Goal: Check status: Check status

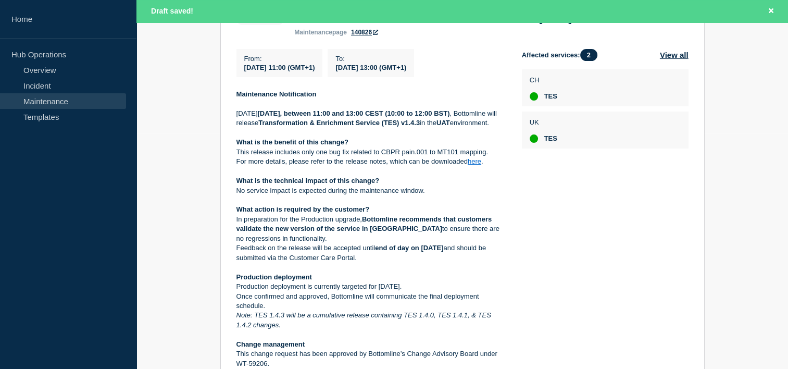
scroll to position [239, 0]
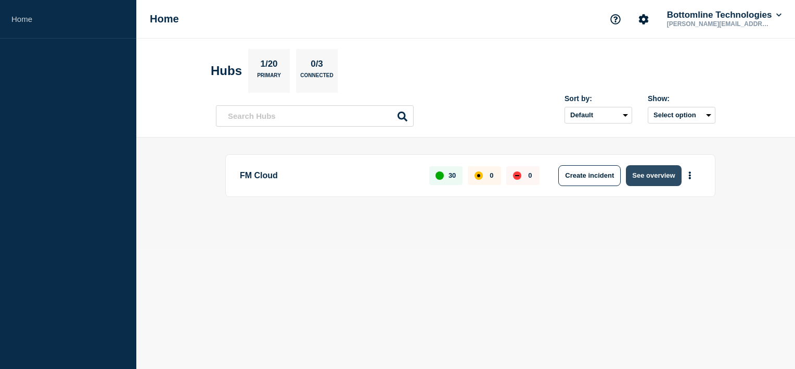
click at [643, 174] on button "See overview" at bounding box center [653, 175] width 55 height 21
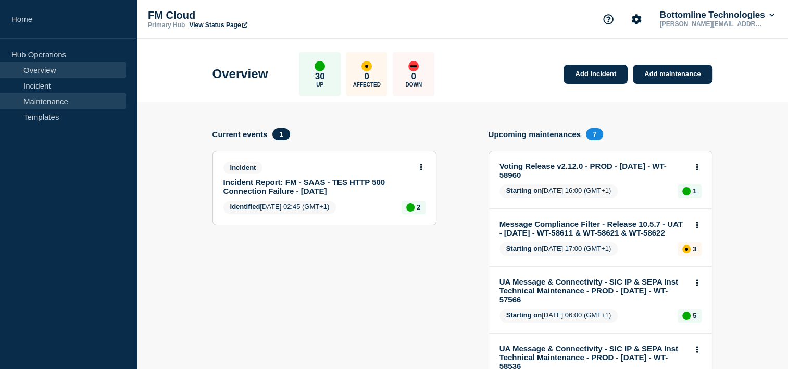
click at [67, 102] on link "Maintenance" at bounding box center [63, 101] width 126 height 16
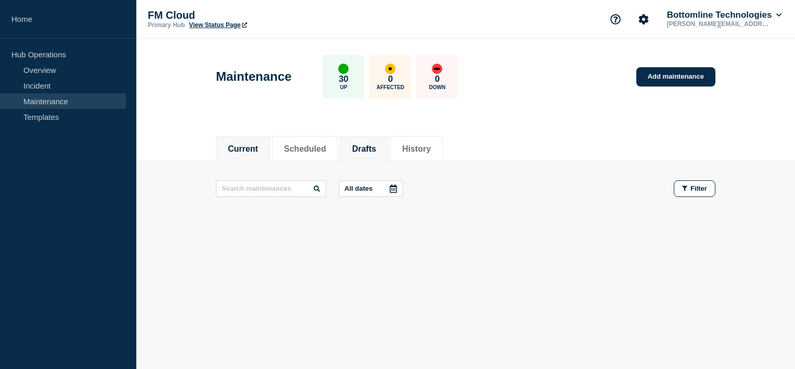
click at [374, 147] on button "Drafts" at bounding box center [364, 148] width 24 height 9
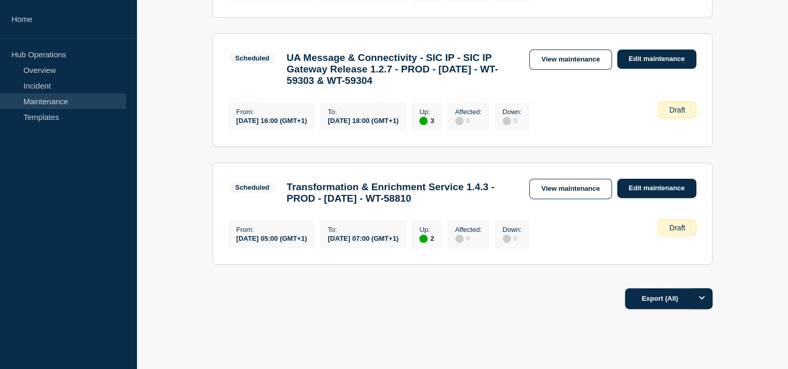
scroll to position [353, 0]
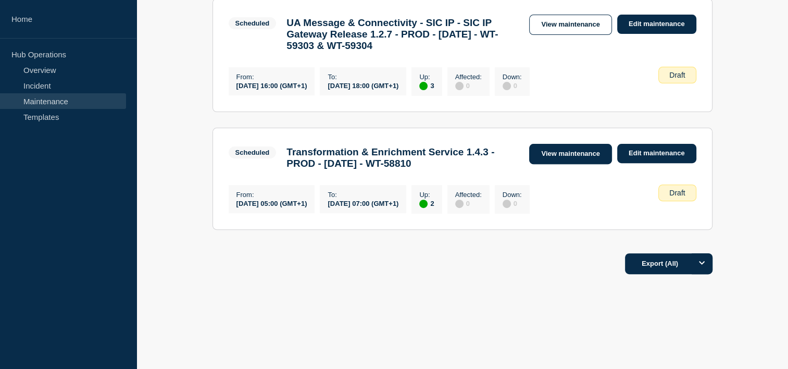
click at [585, 146] on link "View maintenance" at bounding box center [570, 154] width 82 height 20
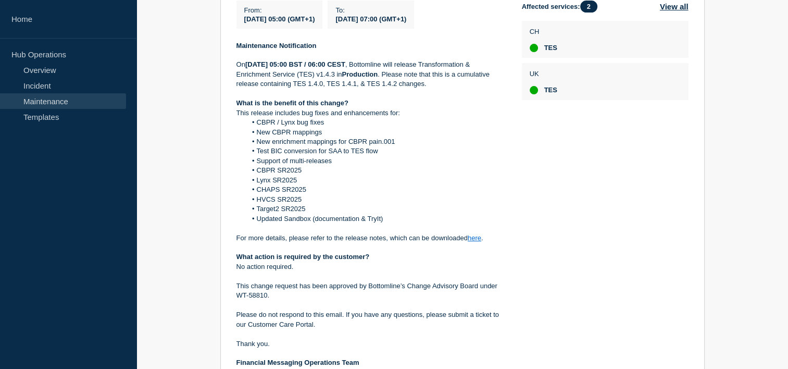
scroll to position [256, 0]
